Goal: Check status

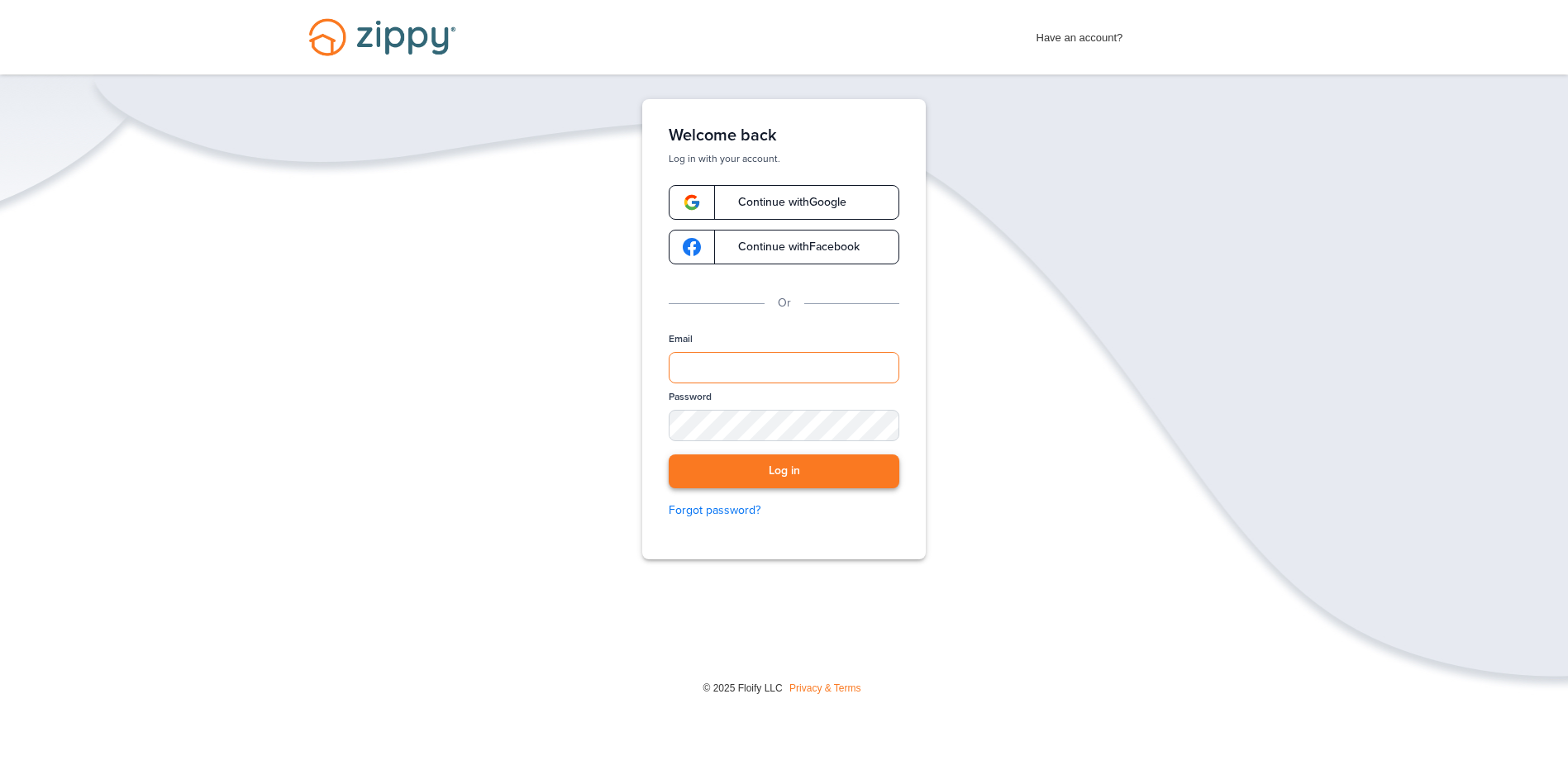
type input "**********"
click at [777, 468] on button "Log in" at bounding box center [784, 472] width 231 height 34
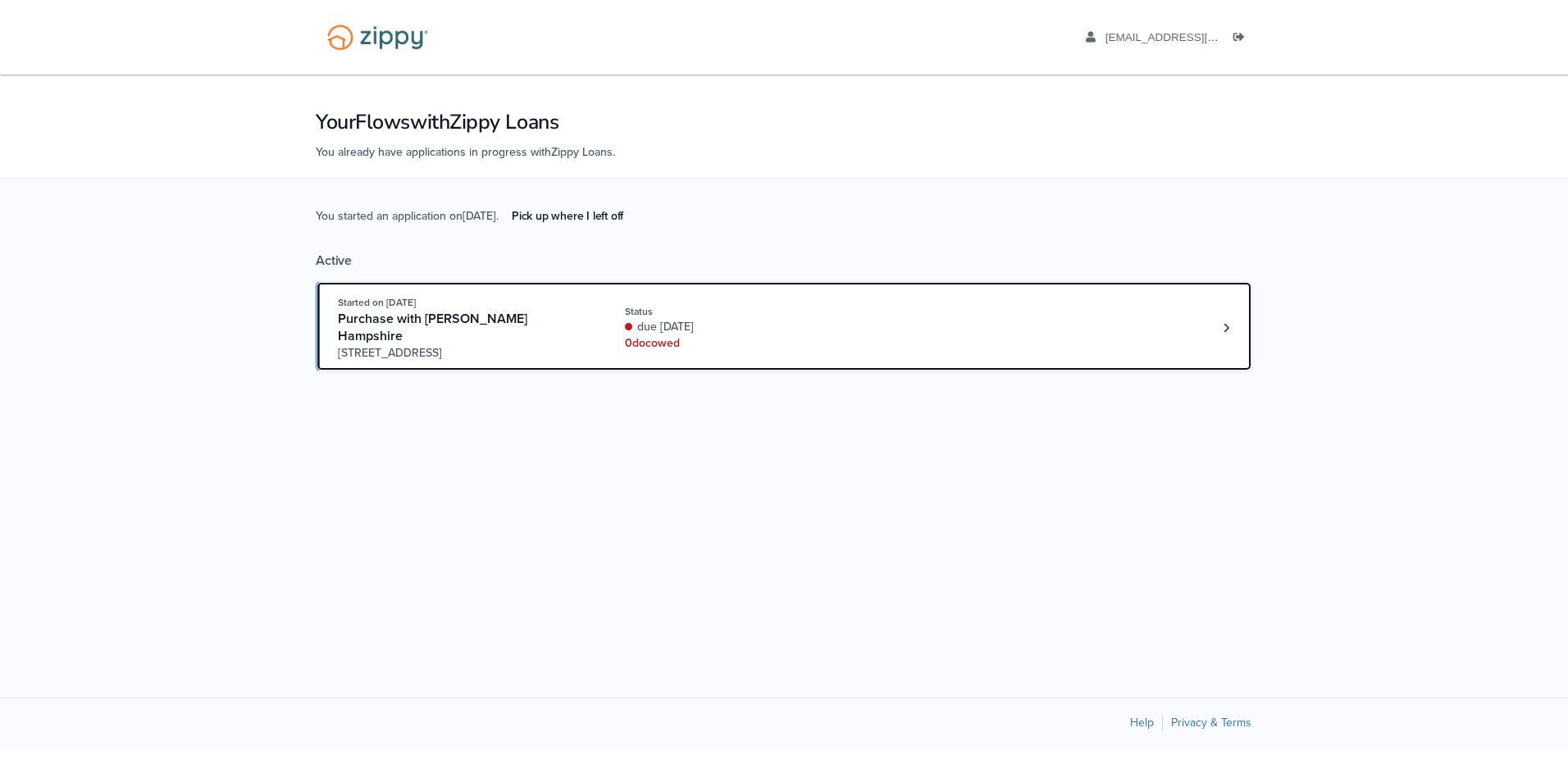
click at [824, 321] on div "due [DATE]" at bounding box center [734, 328] width 219 height 17
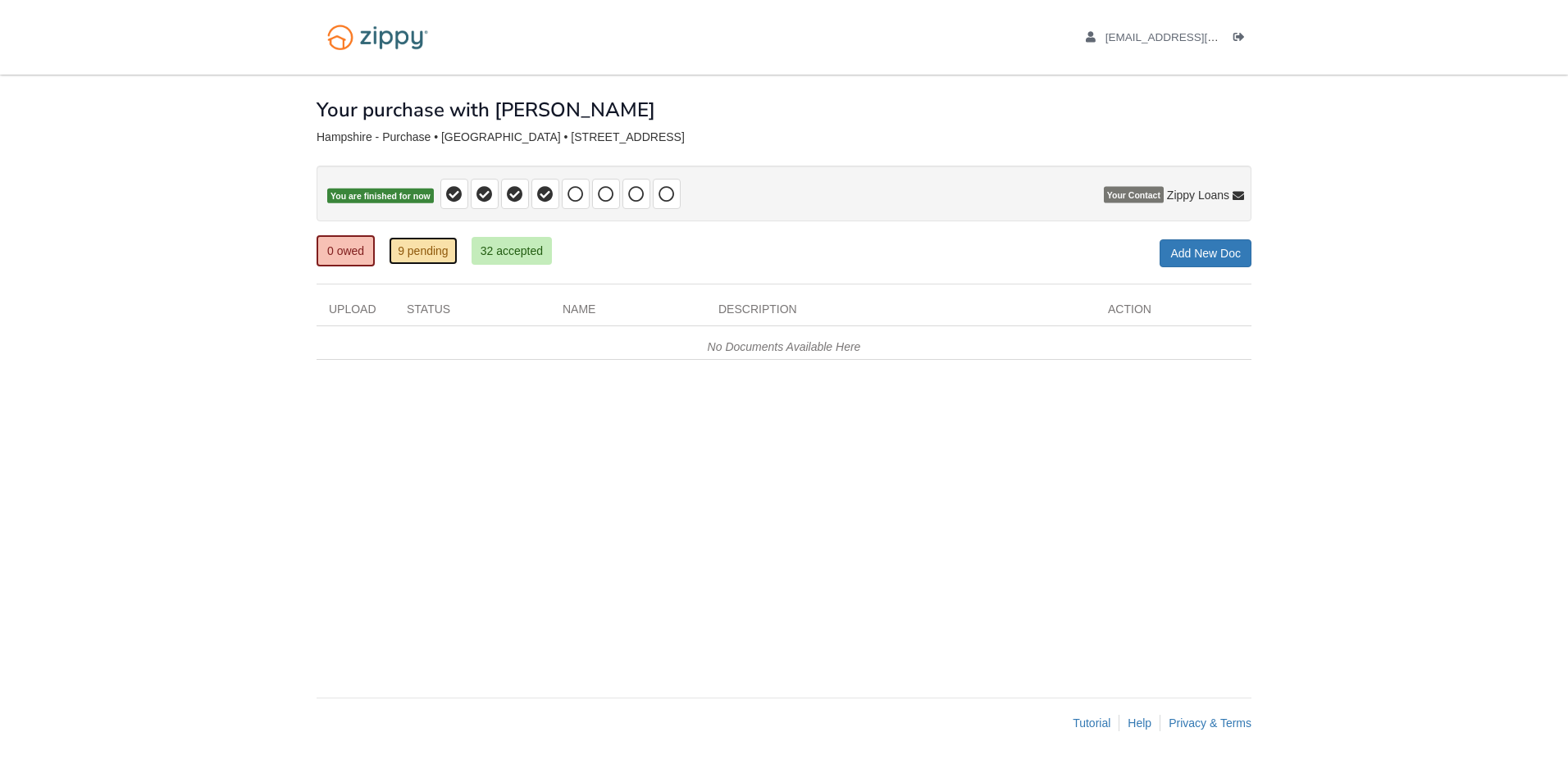
click at [418, 251] on link "9 pending" at bounding box center [423, 251] width 69 height 28
